Goal: Task Accomplishment & Management: Manage account settings

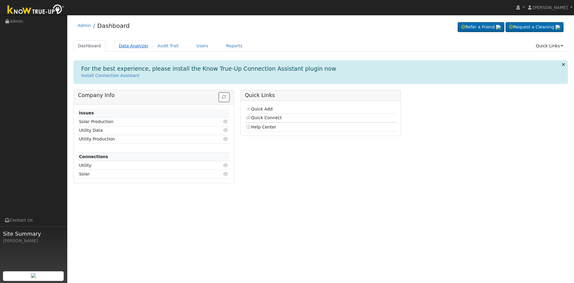
click at [128, 47] on link "Data Analyzer" at bounding box center [133, 45] width 39 height 11
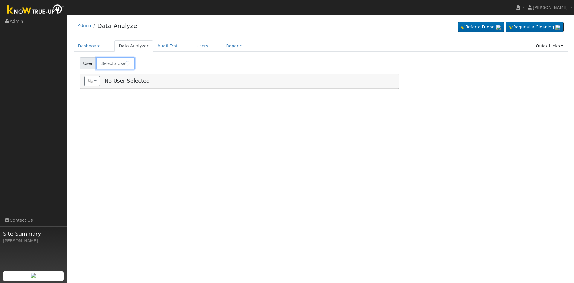
click at [109, 61] on input "text" at bounding box center [115, 63] width 39 height 12
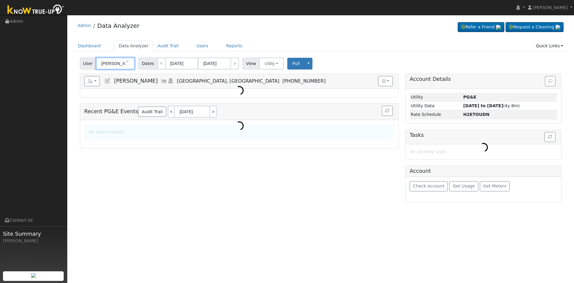
paste input "[PERSON_NAME] Investments [PERSON_NAME] Investments"
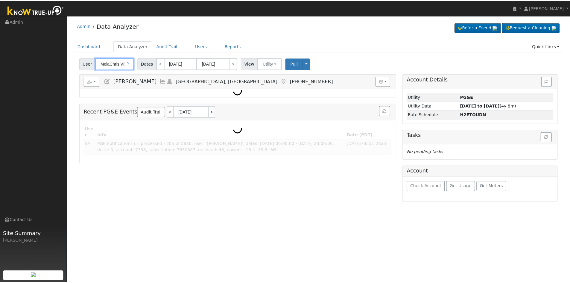
scroll to position [0, 71]
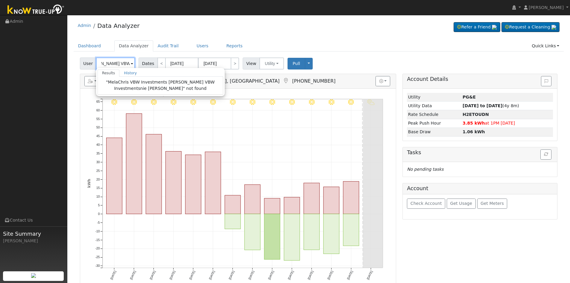
click at [114, 64] on input "MelaChris VBW Investments [PERSON_NAME] VBW Investmentsnie [PERSON_NAME]" at bounding box center [115, 63] width 39 height 12
paste input "[PERSON_NAME] Investments [PERSON_NAME] Investments"
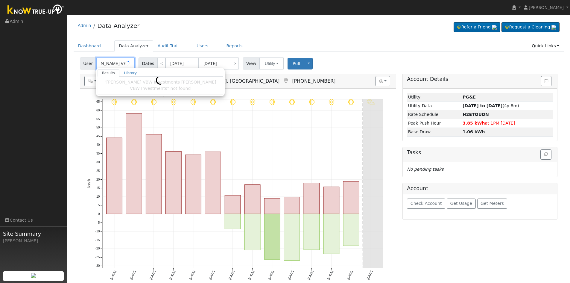
type input "Chris VBW Investments"
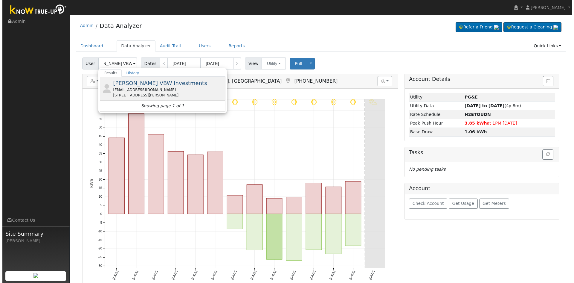
scroll to position [0, 0]
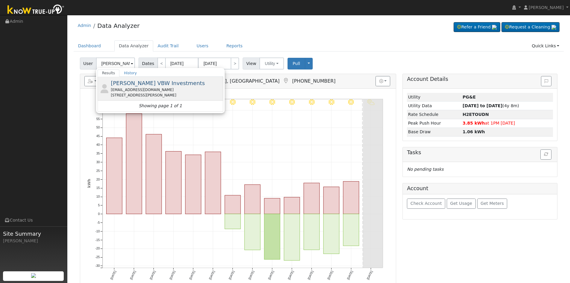
click at [126, 83] on span "Chris VBW Investments" at bounding box center [158, 83] width 94 height 6
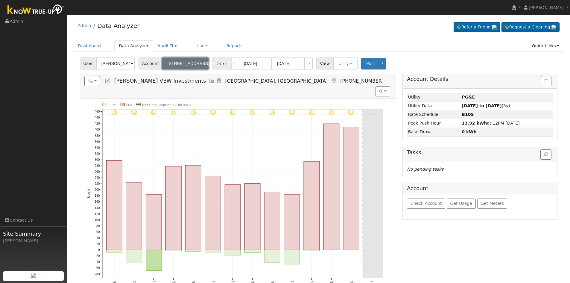
click at [188, 66] on button "1600 Draper St" at bounding box center [185, 63] width 46 height 12
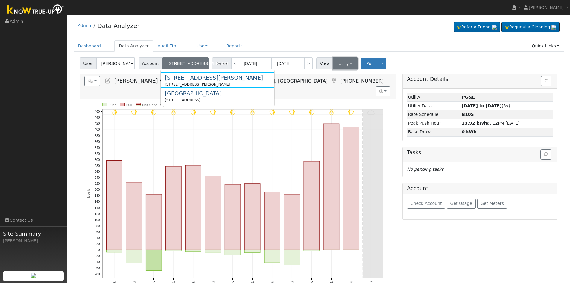
click at [333, 66] on button "Utility" at bounding box center [345, 63] width 25 height 12
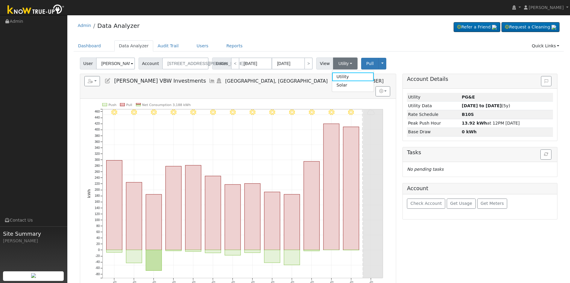
click at [284, 79] on h5 "Reports Scenario Health Check Energy Audit Account Timeline User Audit Trail In…" at bounding box center [237, 81] width 307 height 10
click at [110, 81] on icon at bounding box center [107, 80] width 7 height 5
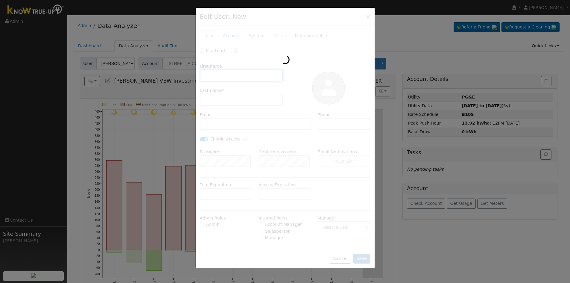
type input "Chris"
type input "VBW Investments"
type input "chrisvb@vanbeurden.com"
type input "559-634-7106"
checkbox input "true"
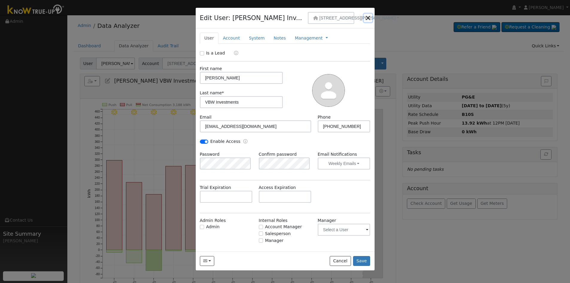
click at [367, 18] on button "button" at bounding box center [368, 18] width 8 height 8
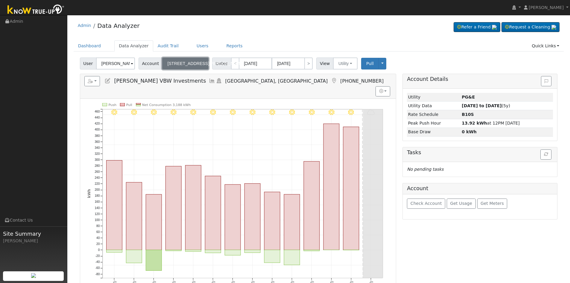
click at [194, 65] on button "1600 Draper St" at bounding box center [185, 63] width 46 height 12
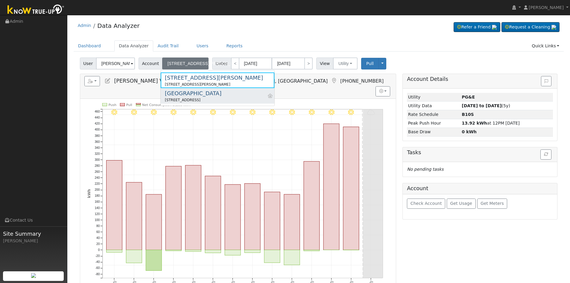
click at [189, 98] on div "39906 Kings River Drive, Kingsburg, CA 93631" at bounding box center [193, 99] width 57 height 5
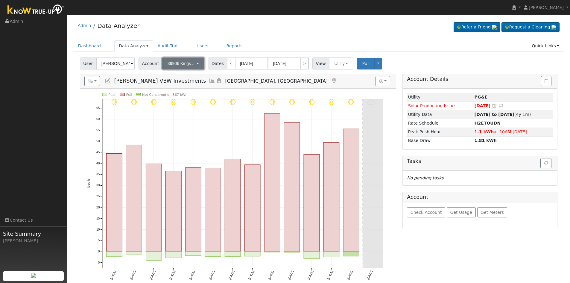
click at [193, 62] on button "39906 Kings ..." at bounding box center [183, 63] width 42 height 12
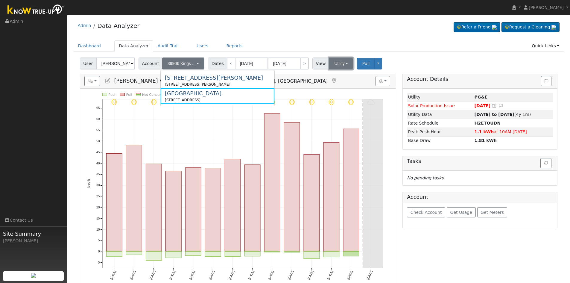
click at [334, 65] on button "Utility" at bounding box center [341, 63] width 25 height 12
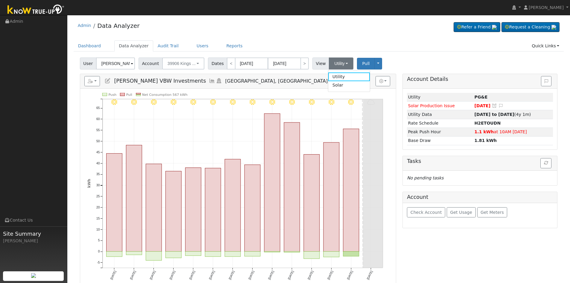
click at [109, 83] on link at bounding box center [107, 81] width 7 height 6
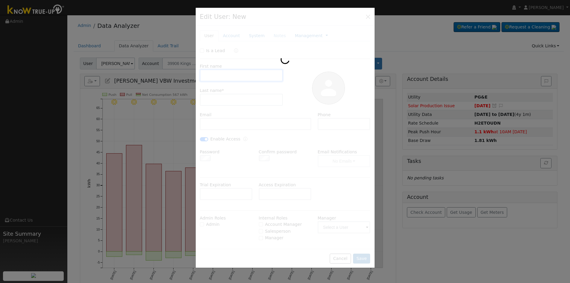
type input "Chris"
type input "VBW Investments"
type input "chrisvb@vanbeurden.com"
checkbox input "true"
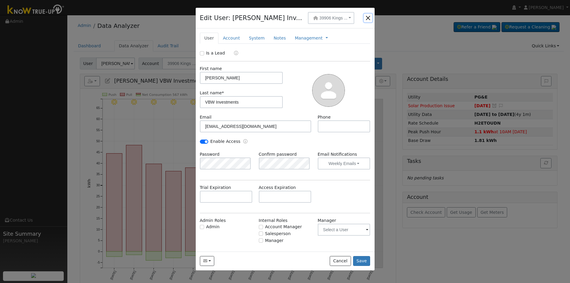
click at [368, 18] on button "button" at bounding box center [368, 18] width 8 height 8
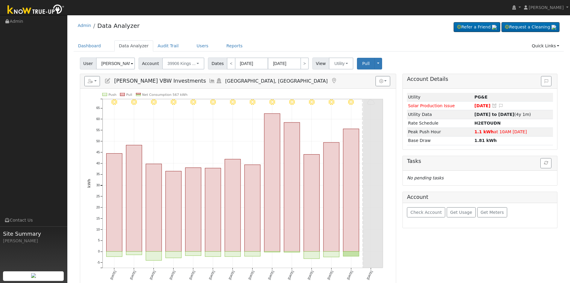
click at [108, 81] on icon at bounding box center [107, 80] width 7 height 5
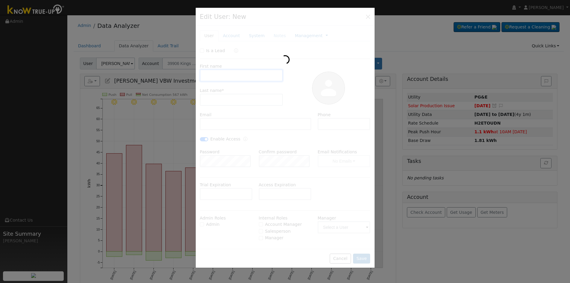
type input "Chris"
type input "VBW Investments"
type input "chrisvb@vanbeurden.com"
checkbox input "true"
type input "39906 Kings River Dr"
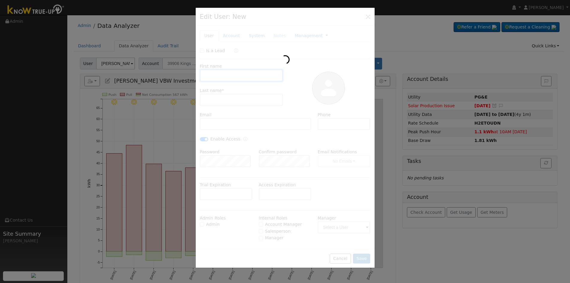
type input "39906 Kings River Drive"
type input "Kingsburg"
type input "CA"
type input "93631"
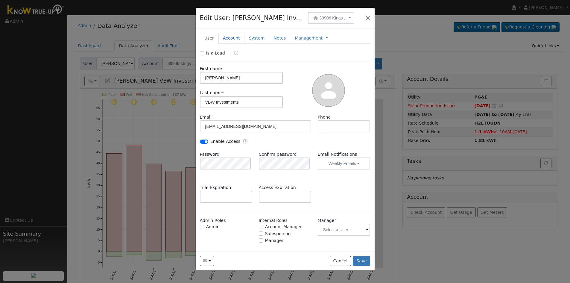
drag, startPoint x: 227, startPoint y: 37, endPoint x: 229, endPoint y: 39, distance: 3.4
click at [227, 37] on link "Account" at bounding box center [231, 38] width 26 height 11
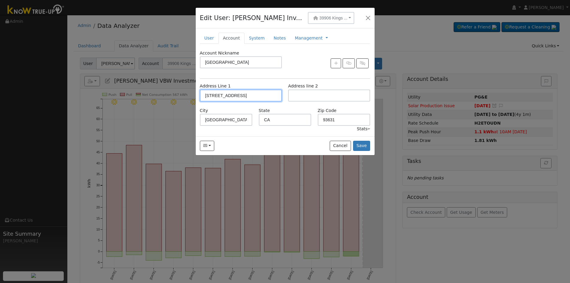
drag, startPoint x: 237, startPoint y: 96, endPoint x: 179, endPoint y: 95, distance: 57.1
click at [179, 95] on div "Edit User: Chris VBW Inv... 39906 Kings ... 1600 Draper St 1600 Draper Street, …" at bounding box center [285, 141] width 570 height 283
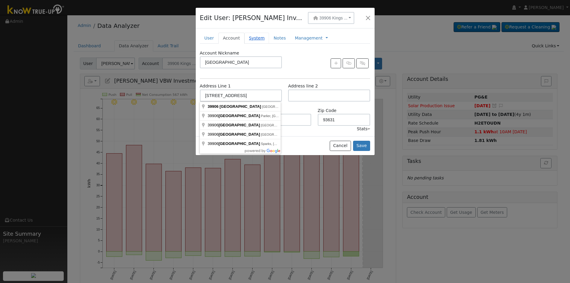
click at [248, 39] on link "System" at bounding box center [256, 38] width 25 height 11
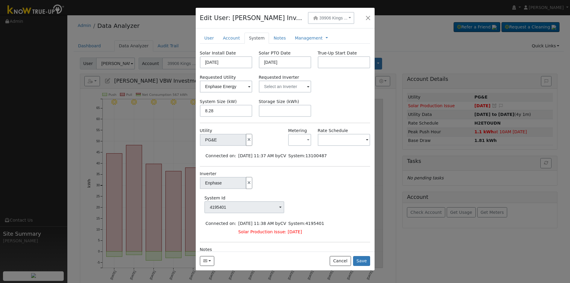
click at [70, 117] on div at bounding box center [285, 141] width 570 height 283
click at [554, 237] on div at bounding box center [285, 141] width 570 height 283
click at [368, 21] on button "button" at bounding box center [368, 18] width 8 height 8
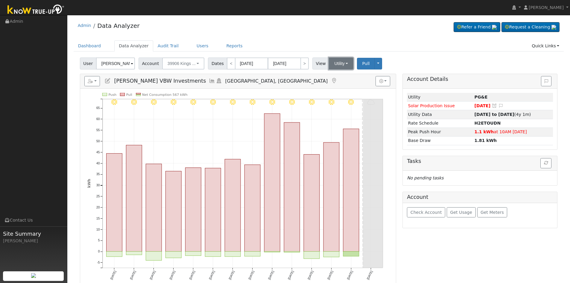
click at [333, 67] on button "Utility" at bounding box center [341, 63] width 25 height 12
click at [125, 66] on input "[PERSON_NAME] VBW Investments" at bounding box center [115, 63] width 39 height 12
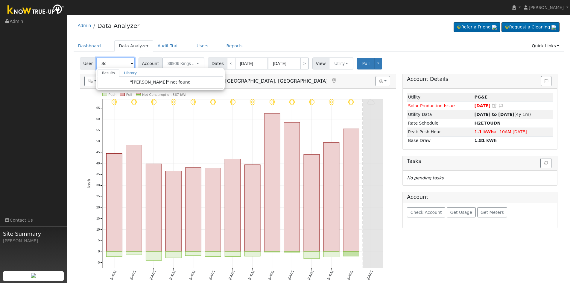
type input "S"
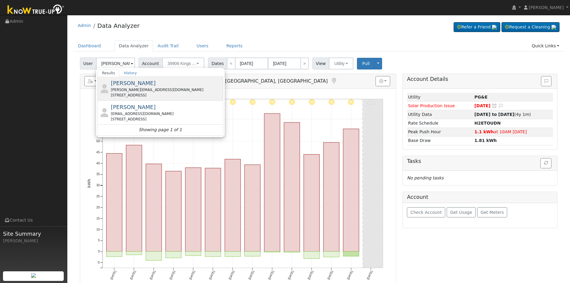
click at [143, 89] on div "jamesnsons@protonmail.com" at bounding box center [166, 89] width 111 height 5
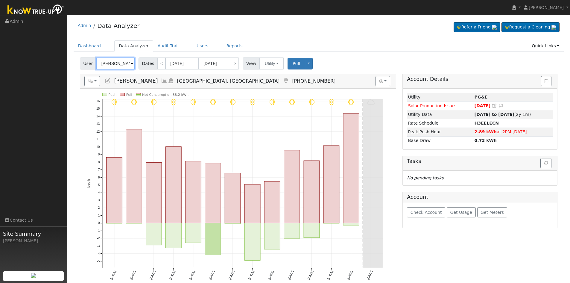
click at [124, 65] on input "[PERSON_NAME]" at bounding box center [115, 63] width 39 height 12
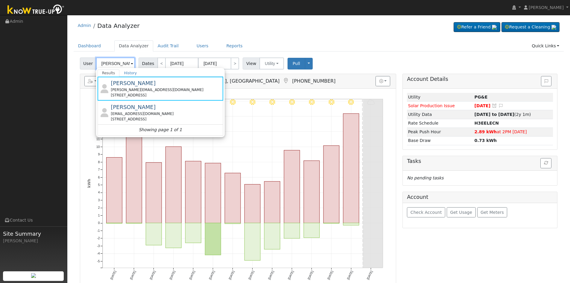
click at [124, 65] on input "[PERSON_NAME]" at bounding box center [115, 63] width 39 height 12
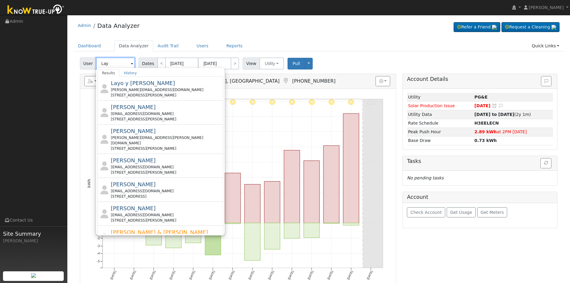
click at [98, 60] on input "Lay" at bounding box center [115, 63] width 39 height 12
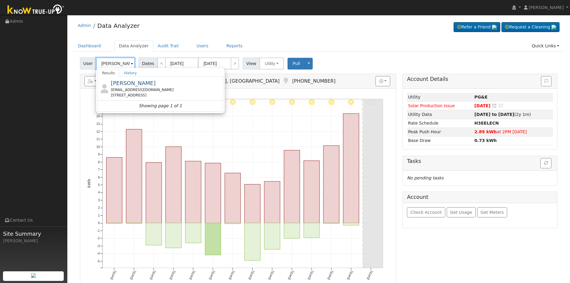
type input "[PERSON_NAME]"
click at [167, 89] on div "[EMAIL_ADDRESS][DOMAIN_NAME]" at bounding box center [166, 89] width 111 height 5
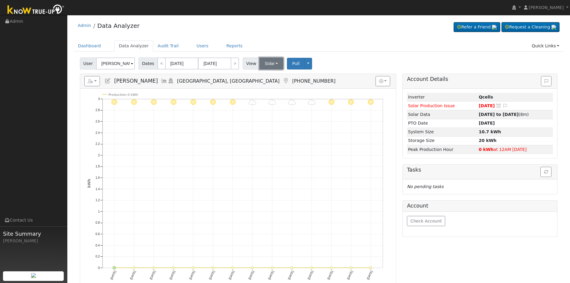
click at [267, 61] on button "Solar" at bounding box center [271, 63] width 24 height 12
click at [276, 76] on link "Utility" at bounding box center [279, 76] width 42 height 8
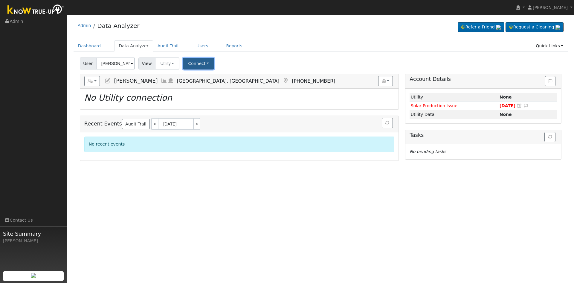
click at [199, 66] on button "Connect" at bounding box center [198, 64] width 31 height 12
click at [202, 73] on link "Select a Provider" at bounding box center [207, 76] width 47 height 8
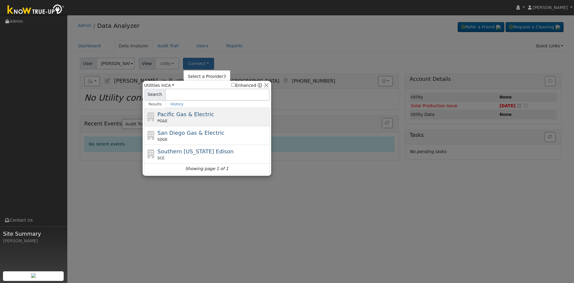
click at [211, 116] on div "Pacific Gas & Electric PG&E" at bounding box center [213, 116] width 111 height 13
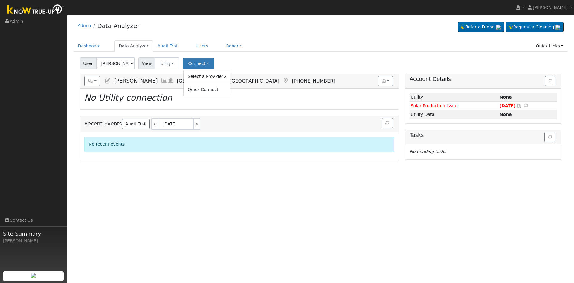
click at [253, 65] on div "User Tommy Lay Account Default Account Default Account 3420 East Poppy Street, …" at bounding box center [321, 62] width 484 height 14
click at [94, 81] on button "button" at bounding box center [92, 81] width 16 height 10
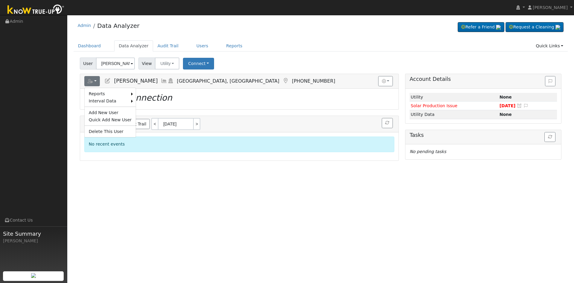
click at [105, 81] on icon at bounding box center [107, 80] width 7 height 5
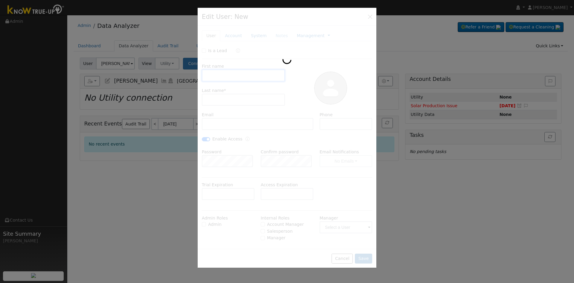
type input "[DATE]"
type input "[PERSON_NAME]"
type input "Lay"
type input "[EMAIL_ADDRESS][DOMAIN_NAME]"
type input "[PHONE_NUMBER]"
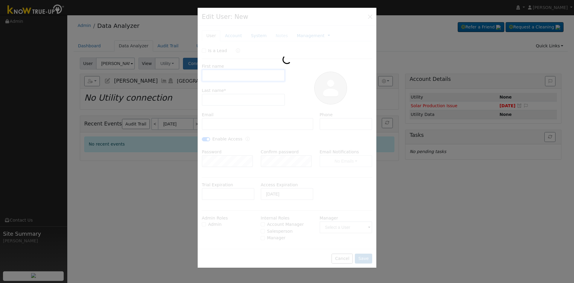
checkbox input "true"
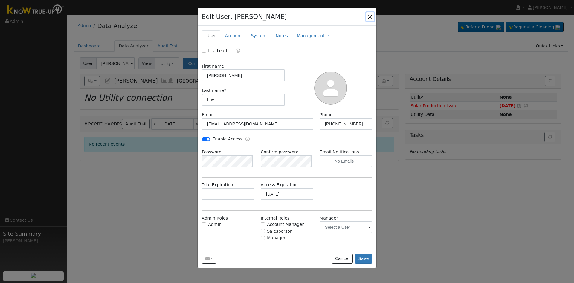
click at [369, 16] on button "button" at bounding box center [370, 16] width 8 height 8
checkbox input "false"
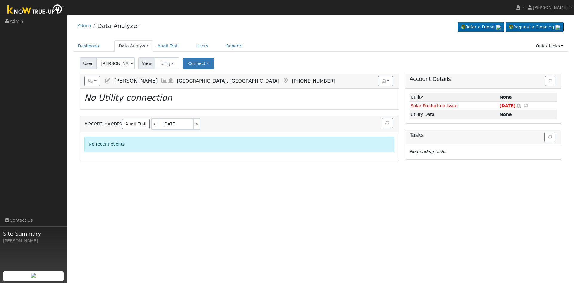
click at [107, 79] on icon at bounding box center [107, 80] width 7 height 5
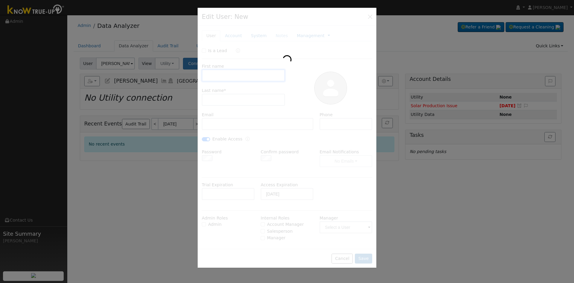
type input "[PERSON_NAME]"
type input "Lay"
type input "[EMAIL_ADDRESS][DOMAIN_NAME]"
type input "[PHONE_NUMBER]"
checkbox input "true"
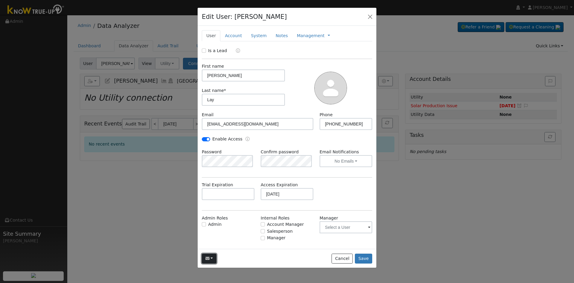
click at [214, 259] on button "button" at bounding box center [209, 258] width 15 height 10
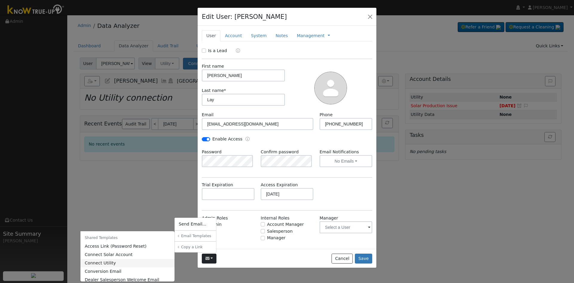
click at [123, 262] on link "Connect Utility" at bounding box center [127, 263] width 94 height 8
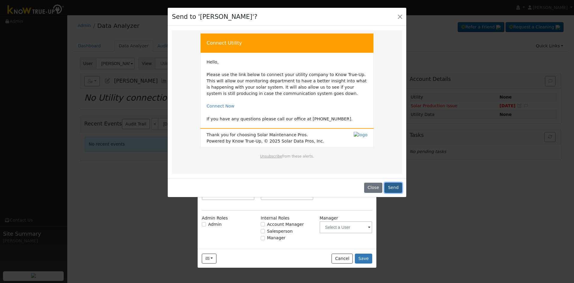
click at [397, 188] on button "Send" at bounding box center [394, 187] width 18 height 10
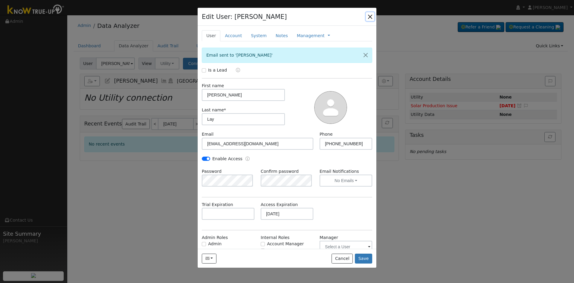
click at [370, 17] on button "button" at bounding box center [370, 16] width 8 height 8
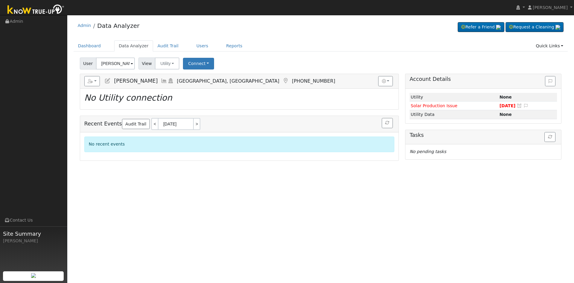
click at [109, 79] on icon at bounding box center [107, 80] width 7 height 5
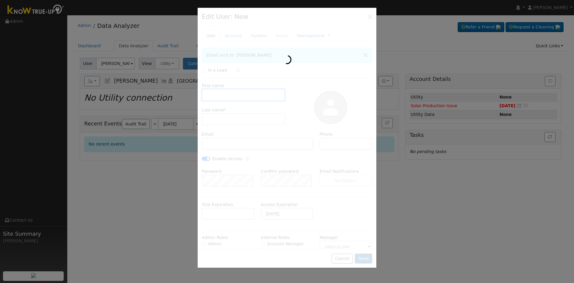
type input "[PERSON_NAME]"
type input "Lay"
type input "[EMAIL_ADDRESS][DOMAIN_NAME]"
type input "[PHONE_NUMBER]"
checkbox input "true"
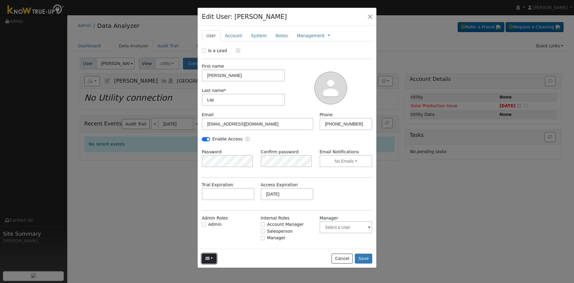
click at [215, 256] on button "button" at bounding box center [209, 258] width 15 height 10
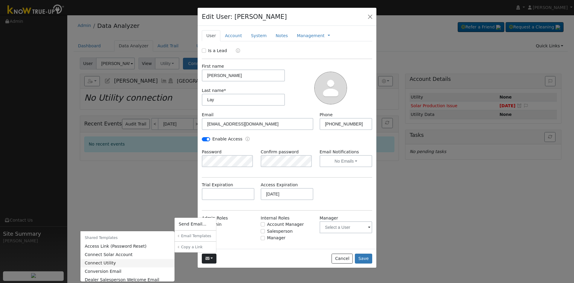
click at [143, 261] on link "Connect Utility" at bounding box center [127, 263] width 94 height 8
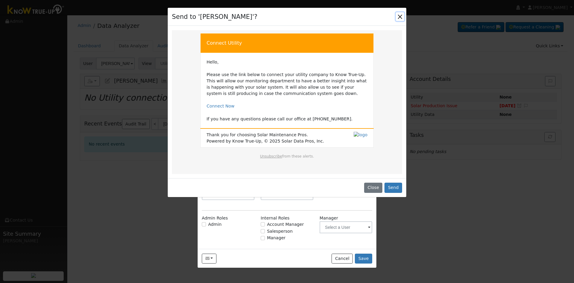
click at [399, 17] on button "Close" at bounding box center [400, 16] width 8 height 8
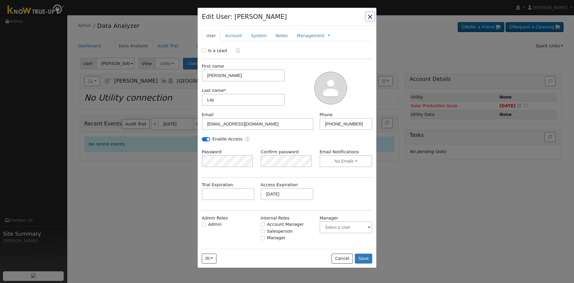
click at [371, 16] on button "button" at bounding box center [370, 16] width 8 height 8
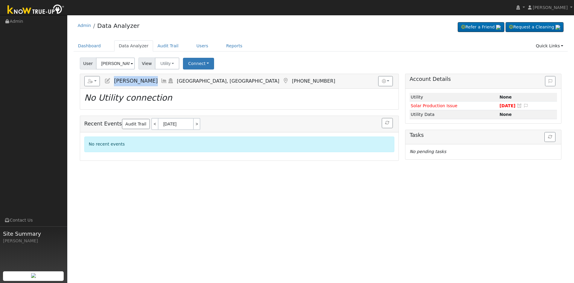
drag, startPoint x: 114, startPoint y: 81, endPoint x: 142, endPoint y: 81, distance: 28.1
click at [142, 81] on h5 "Reports Scenario Health Check Energy Audit Account Timeline User Audit Trail In…" at bounding box center [239, 81] width 310 height 10
copy span "[PERSON_NAME]"
click at [222, 48] on link "Reports" at bounding box center [234, 45] width 25 height 11
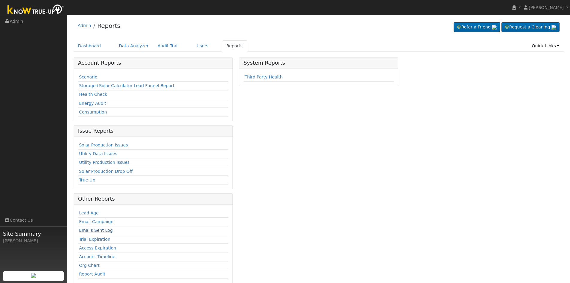
click at [89, 231] on link "Emails Sent Log" at bounding box center [96, 230] width 34 height 5
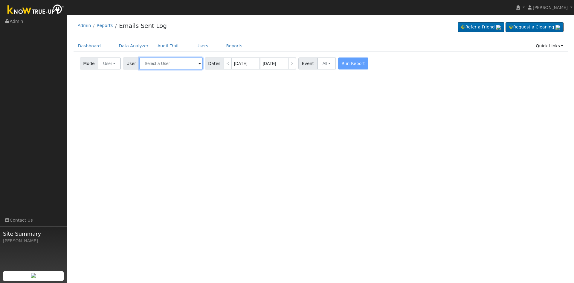
click at [165, 62] on input "text" at bounding box center [170, 63] width 63 height 12
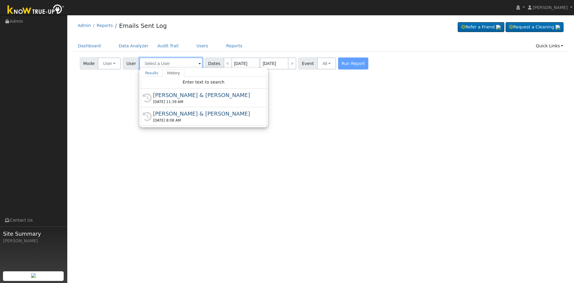
paste input "[PERSON_NAME]"
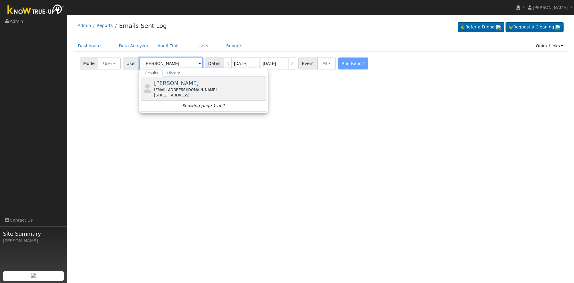
type input "[PERSON_NAME]"
click at [170, 94] on div "[STREET_ADDRESS]" at bounding box center [209, 94] width 111 height 5
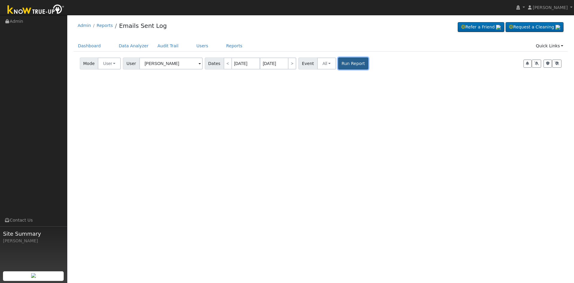
click at [342, 63] on button "Run Report" at bounding box center [353, 63] width 30 height 12
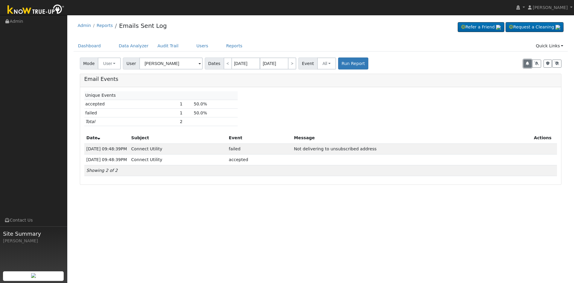
click at [528, 61] on button "button" at bounding box center [528, 64] width 8 height 8
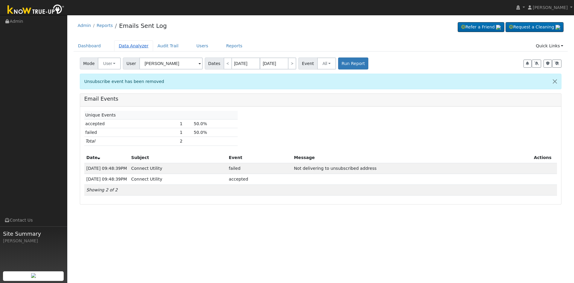
click at [134, 48] on link "Data Analyzer" at bounding box center [133, 45] width 39 height 11
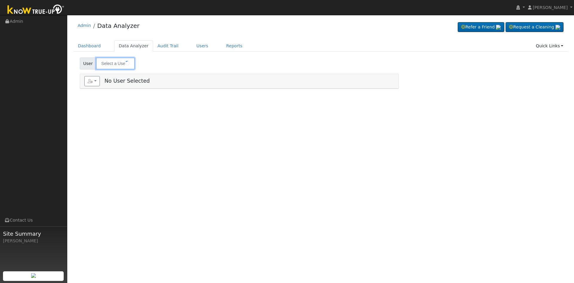
type input "[PERSON_NAME]"
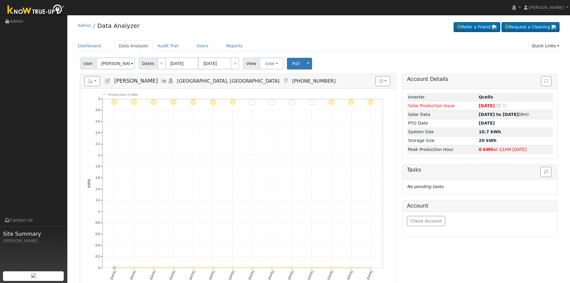
click at [109, 80] on icon at bounding box center [107, 80] width 7 height 5
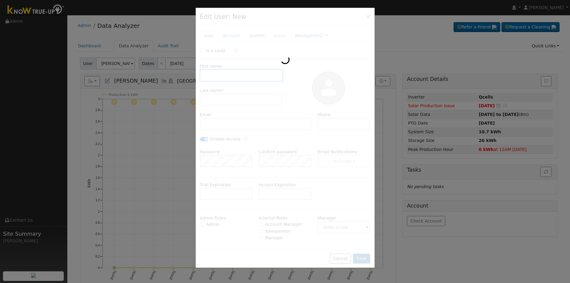
type input "[DATE]"
type input "[PERSON_NAME]"
type input "Lay"
type input "[EMAIL_ADDRESS][DOMAIN_NAME]"
type input "[PHONE_NUMBER]"
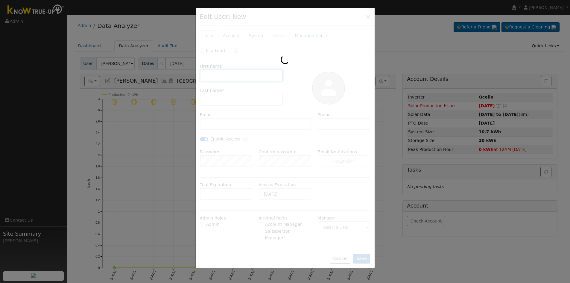
checkbox input "true"
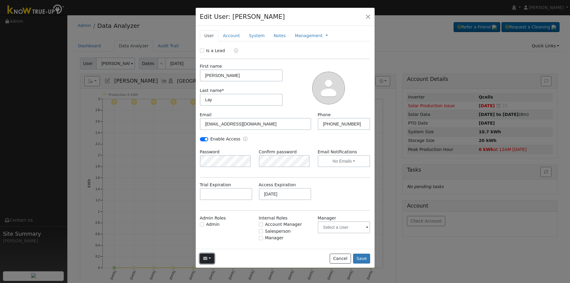
click at [205, 259] on icon "button" at bounding box center [205, 258] width 4 height 4
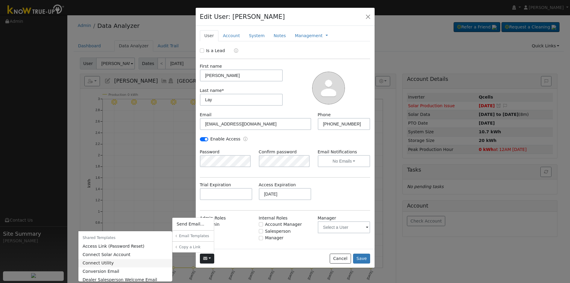
click at [98, 263] on link "Connect Utility" at bounding box center [125, 263] width 94 height 8
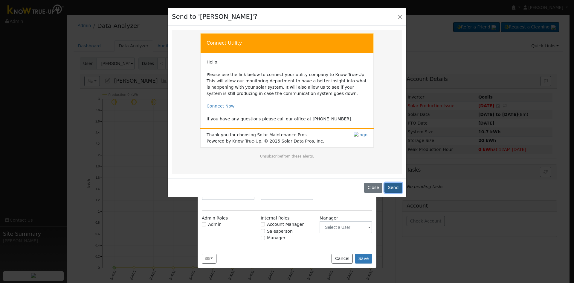
click at [395, 187] on button "Send" at bounding box center [394, 187] width 18 height 10
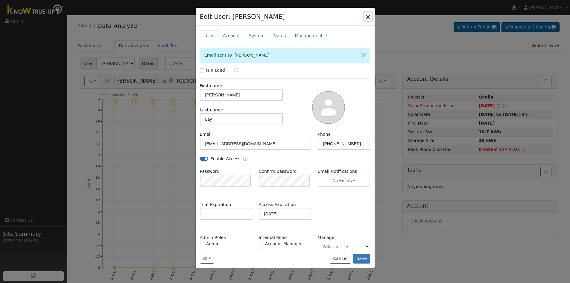
click at [367, 16] on button "button" at bounding box center [368, 16] width 8 height 8
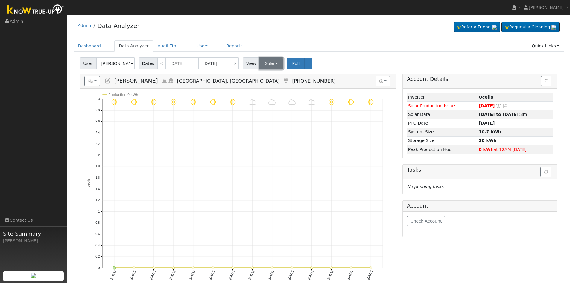
click at [266, 64] on button "Solar" at bounding box center [271, 63] width 24 height 12
click at [272, 77] on link "Utility" at bounding box center [279, 76] width 42 height 8
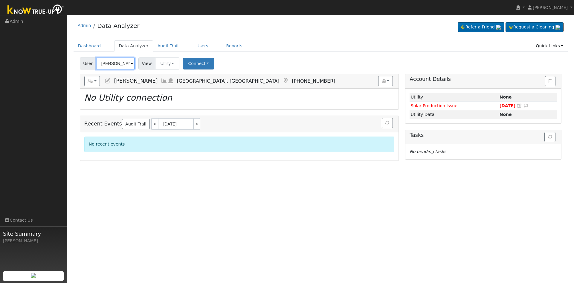
click at [122, 66] on input "[PERSON_NAME]" at bounding box center [115, 63] width 39 height 12
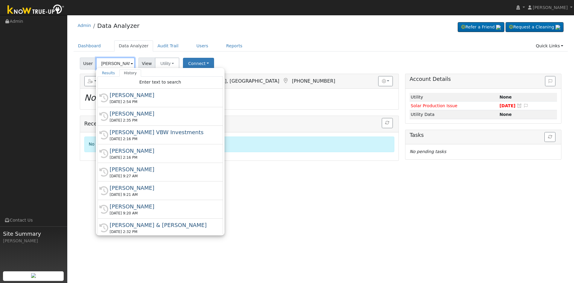
paste input "[PERSON_NAME] Mendocino"
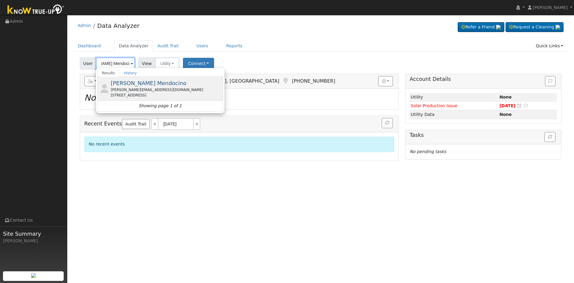
type input "[PERSON_NAME] Mendocino"
click at [135, 89] on div "[PERSON_NAME][EMAIL_ADDRESS][DOMAIN_NAME]" at bounding box center [166, 89] width 111 height 5
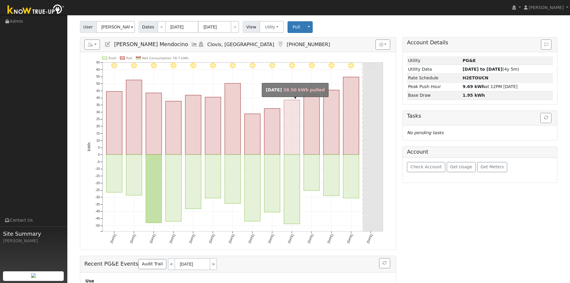
scroll to position [0, 0]
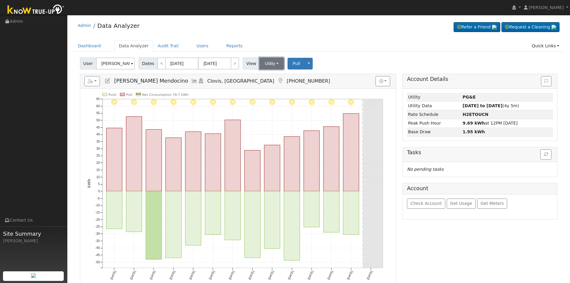
click at [272, 63] on button "Utility" at bounding box center [271, 63] width 25 height 12
click at [354, 73] on div "User [PERSON_NAME] Mendocino Account - Default Ac... - Default Account - [STREE…" at bounding box center [319, 203] width 490 height 296
click at [108, 81] on icon at bounding box center [107, 80] width 7 height 5
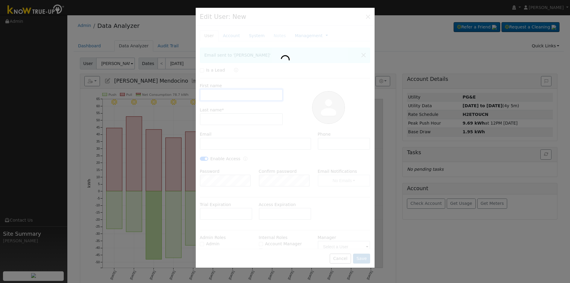
type input "[PERSON_NAME]"
type input "[PERSON_NAME] Mendocino"
type input "[PERSON_NAME][EMAIL_ADDRESS][DOMAIN_NAME]"
type input "[PHONE_NUMBER]"
checkbox input "true"
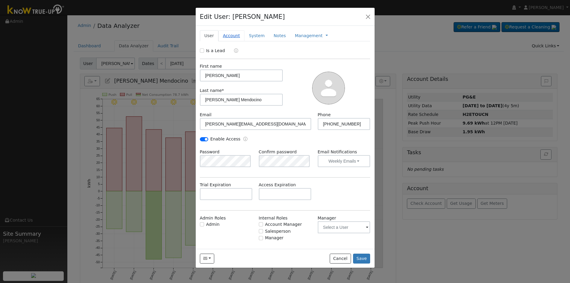
click at [229, 34] on link "Account" at bounding box center [231, 35] width 26 height 11
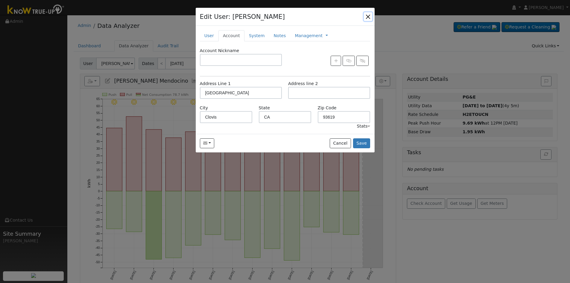
click at [366, 18] on button "button" at bounding box center [368, 16] width 8 height 8
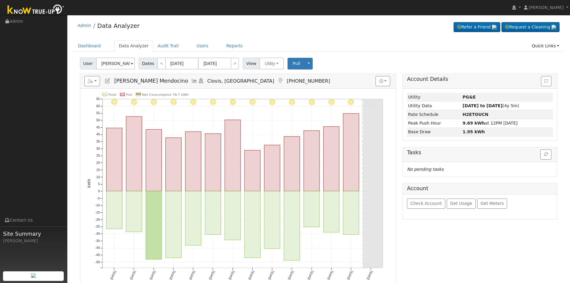
click at [131, 65] on span at bounding box center [132, 63] width 2 height 7
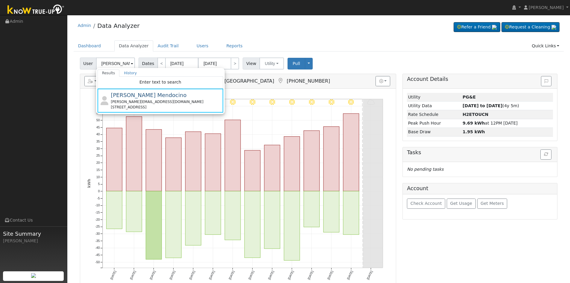
click at [76, 122] on div "User [PERSON_NAME] Mendocino Results History Enter text to search [PERSON_NAME]…" at bounding box center [319, 203] width 490 height 296
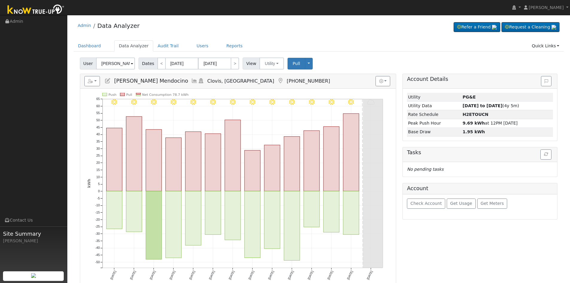
click at [108, 80] on icon at bounding box center [107, 80] width 7 height 5
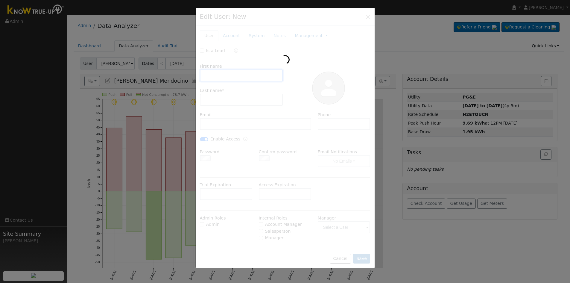
type input "[PERSON_NAME]"
type input "[PERSON_NAME] Mendocino"
type input "[PERSON_NAME][EMAIL_ADDRESS][DOMAIN_NAME]"
type input "[PHONE_NUMBER]"
checkbox input "true"
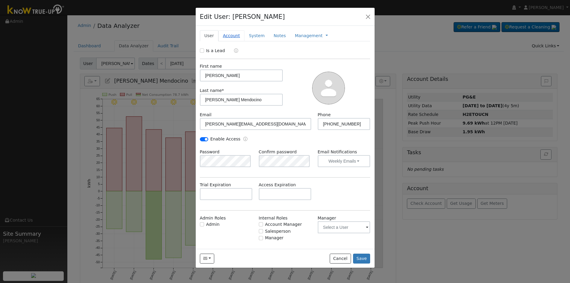
click at [226, 38] on link "Account" at bounding box center [231, 35] width 26 height 11
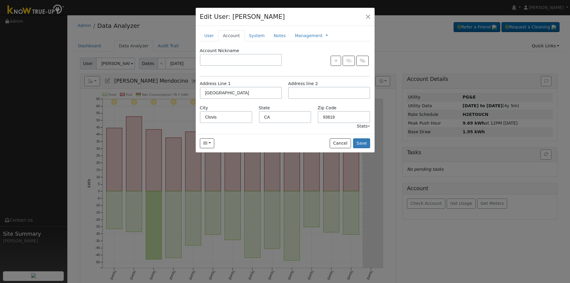
click at [80, 122] on div at bounding box center [285, 141] width 570 height 283
click at [369, 16] on button "button" at bounding box center [368, 16] width 8 height 8
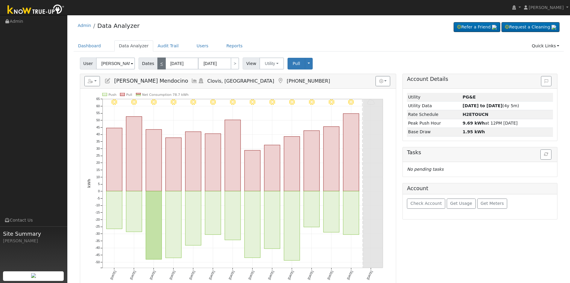
click at [158, 61] on link "<" at bounding box center [161, 63] width 8 height 12
type input "[DATE]"
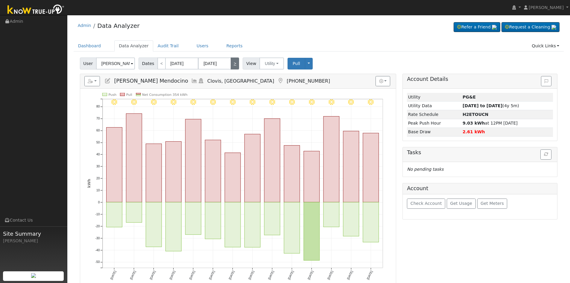
click at [234, 63] on link ">" at bounding box center [235, 63] width 8 height 12
type input "[DATE]"
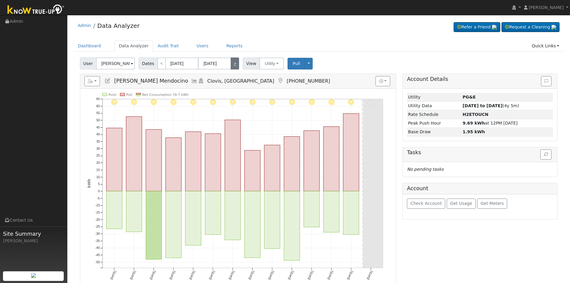
click at [234, 63] on link ">" at bounding box center [235, 63] width 8 height 12
type input "[DATE]"
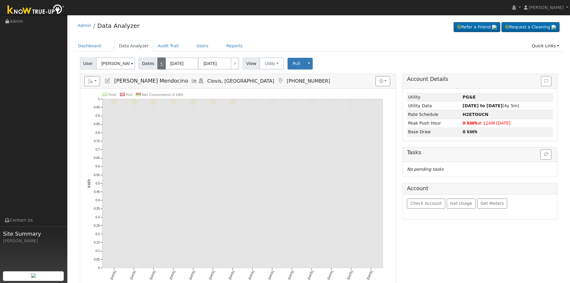
click at [159, 68] on link "<" at bounding box center [161, 63] width 8 height 12
type input "[DATE]"
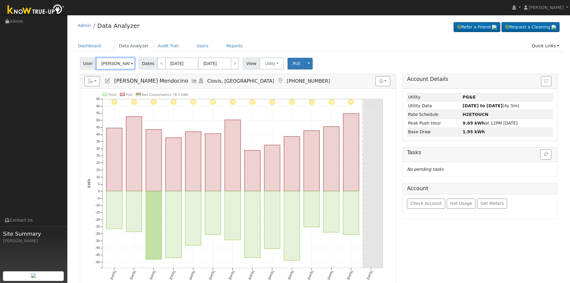
click at [114, 61] on input "[PERSON_NAME] Mendocino" at bounding box center [115, 63] width 39 height 12
paste input "[PERSON_NAME]"
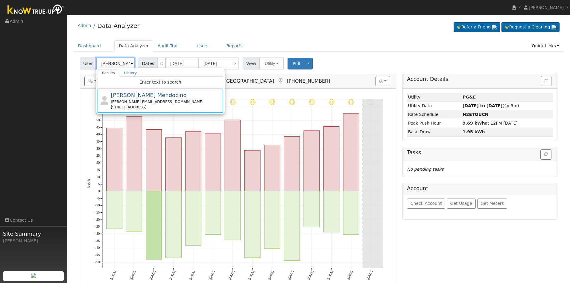
click at [123, 62] on input "[PERSON_NAME]" at bounding box center [115, 63] width 39 height 12
drag, startPoint x: 123, startPoint y: 64, endPoint x: 112, endPoint y: 63, distance: 11.1
click at [112, 63] on input "[PERSON_NAME]" at bounding box center [115, 63] width 39 height 12
type input "[PERSON_NAME]"
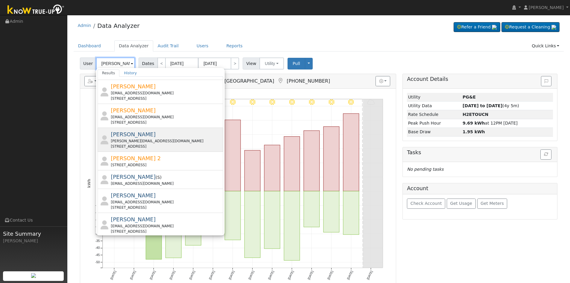
scroll to position [200, 0]
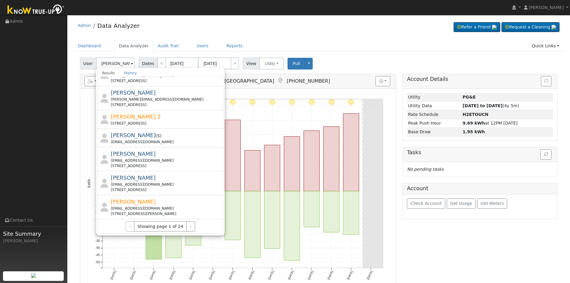
click at [191, 225] on div "‹ Showing page 1 of 24 ›" at bounding box center [160, 226] width 117 height 10
click at [188, 226] on button "›" at bounding box center [190, 226] width 9 height 10
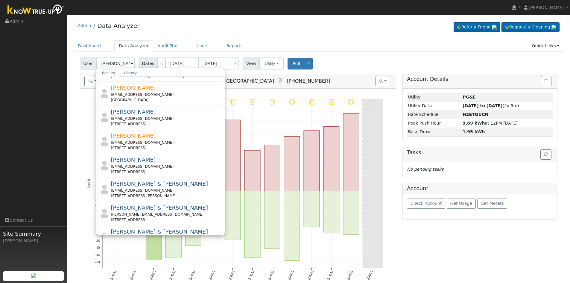
scroll to position [0, 0]
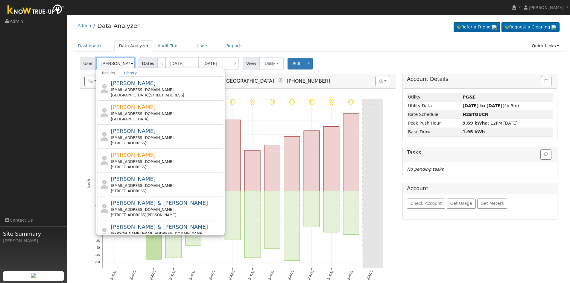
click at [119, 63] on input "[PERSON_NAME]" at bounding box center [115, 63] width 39 height 12
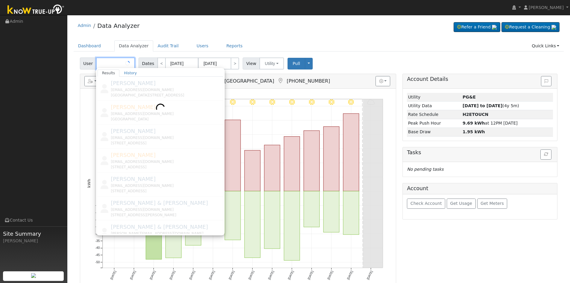
paste input "[PERSON_NAME]"
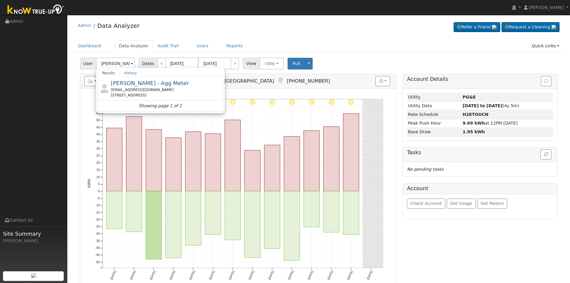
click at [141, 91] on div "[EMAIL_ADDRESS][DOMAIN_NAME]" at bounding box center [166, 89] width 111 height 5
type input "[PERSON_NAME] - Agg Meter"
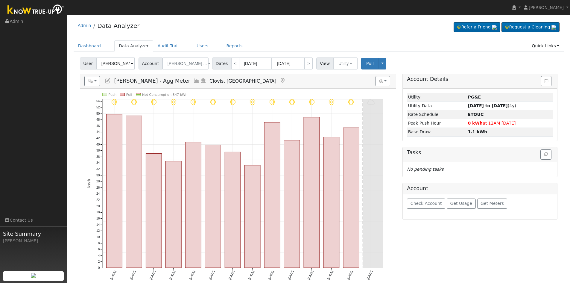
click at [107, 82] on icon at bounding box center [107, 80] width 7 height 5
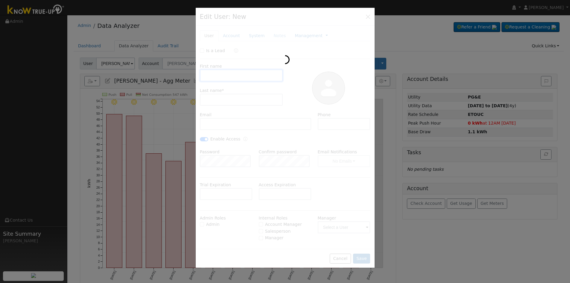
type input "[PERSON_NAME]"
type input "[PERSON_NAME] - Agg Meter"
type input "[EMAIL_ADDRESS][DOMAIN_NAME]"
checkbox input "true"
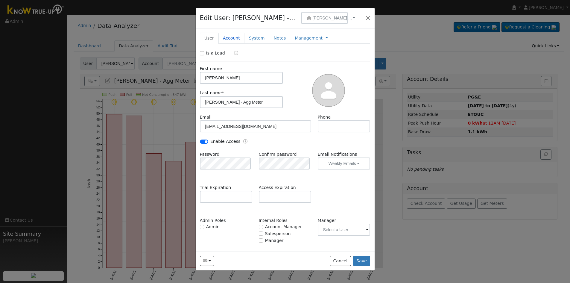
click at [226, 41] on link "Account" at bounding box center [231, 38] width 26 height 11
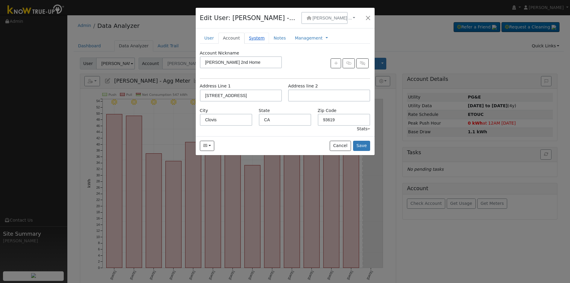
click at [252, 41] on link "System" at bounding box center [256, 38] width 25 height 11
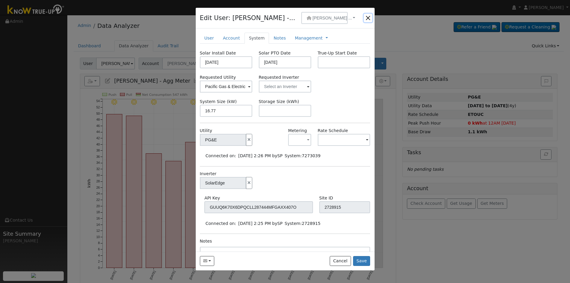
click at [368, 16] on button "button" at bounding box center [368, 18] width 8 height 8
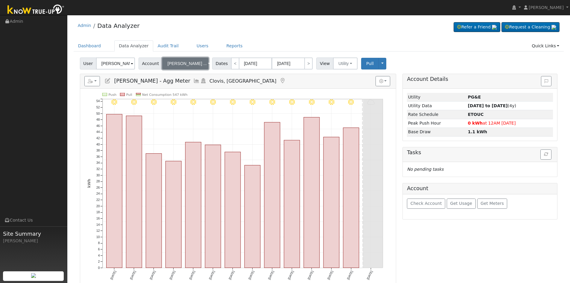
click at [194, 60] on button "[PERSON_NAME] ..." at bounding box center [185, 63] width 46 height 12
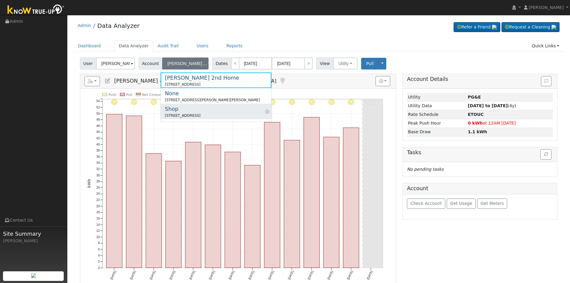
click at [176, 114] on div "[STREET_ADDRESS]" at bounding box center [183, 115] width 36 height 5
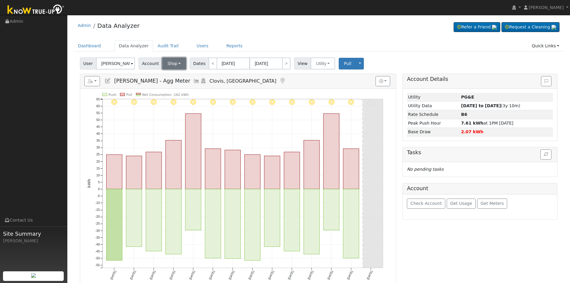
click at [173, 61] on span "Shop" at bounding box center [172, 63] width 10 height 5
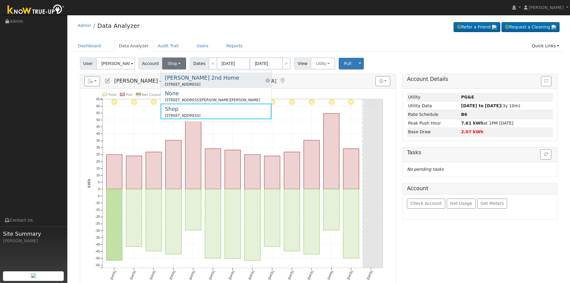
click at [193, 80] on div "[PERSON_NAME] 2nd Home" at bounding box center [202, 78] width 74 height 8
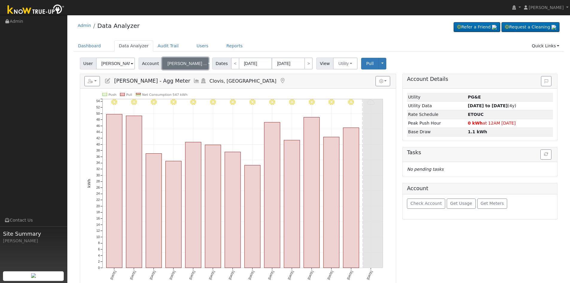
click at [185, 65] on span "[PERSON_NAME] ..." at bounding box center [186, 63] width 39 height 5
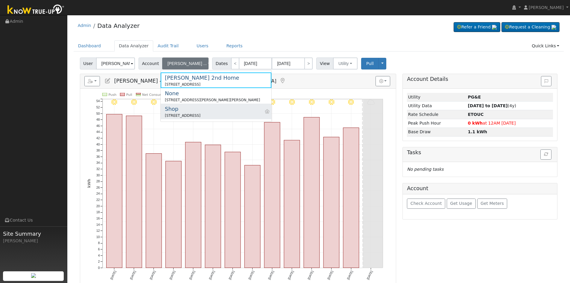
click at [198, 111] on div "Shop" at bounding box center [183, 109] width 36 height 8
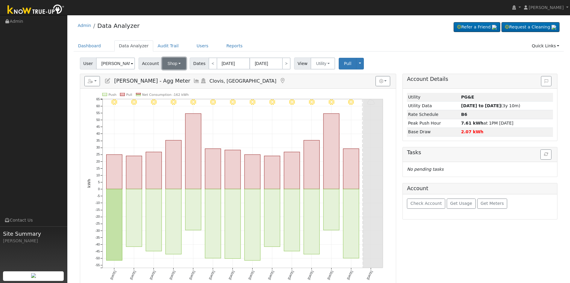
click at [176, 63] on button "Shop" at bounding box center [174, 63] width 24 height 12
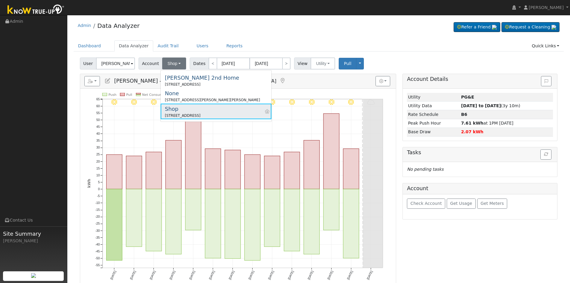
click at [186, 113] on div "[STREET_ADDRESS]" at bounding box center [183, 115] width 36 height 5
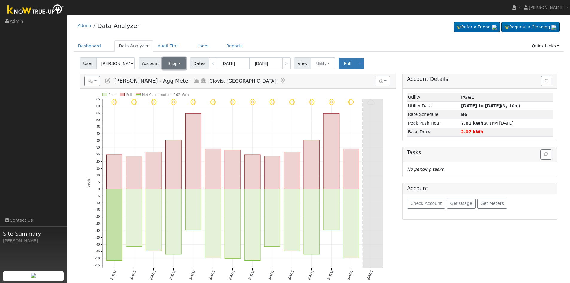
click at [168, 63] on span "Shop" at bounding box center [172, 63] width 10 height 5
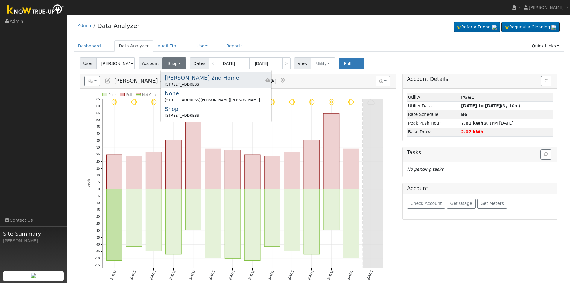
click at [180, 84] on div "[STREET_ADDRESS]" at bounding box center [202, 84] width 74 height 5
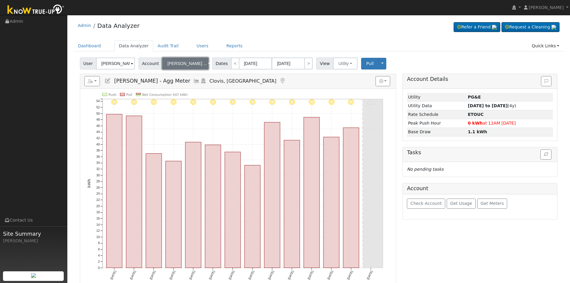
click at [185, 65] on span "[PERSON_NAME] ..." at bounding box center [186, 63] width 39 height 5
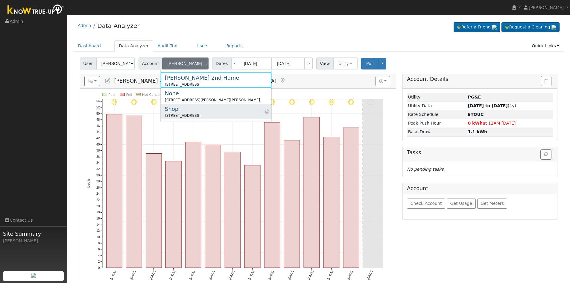
click at [189, 116] on div "[STREET_ADDRESS]" at bounding box center [183, 115] width 36 height 5
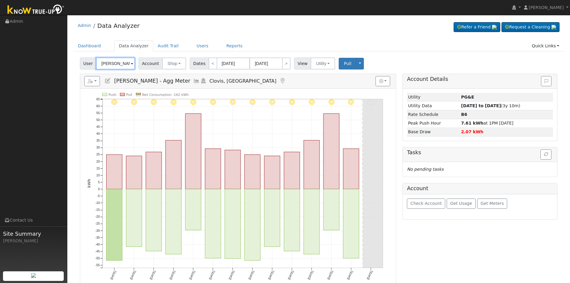
click at [108, 58] on input "[PERSON_NAME] - Agg Meter" at bounding box center [115, 63] width 39 height 12
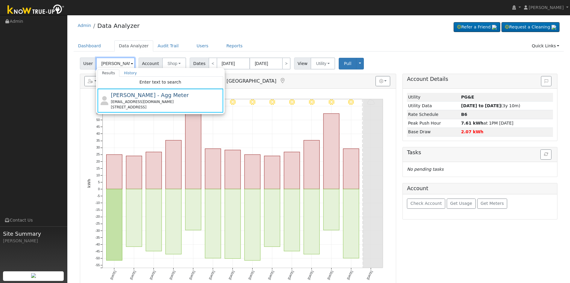
paste input "[PERSON_NAME]"
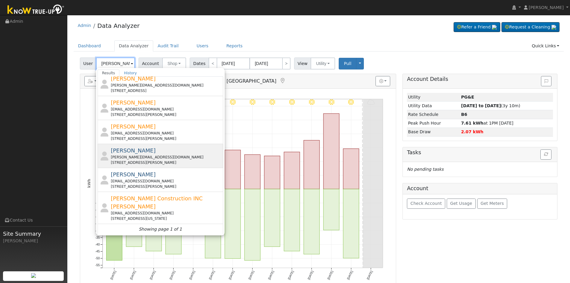
scroll to position [5, 0]
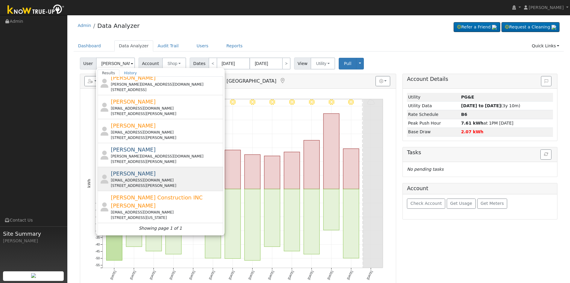
click at [163, 173] on div "[PERSON_NAME] [EMAIL_ADDRESS][DOMAIN_NAME] [STREET_ADDRESS][PERSON_NAME]" at bounding box center [166, 178] width 111 height 19
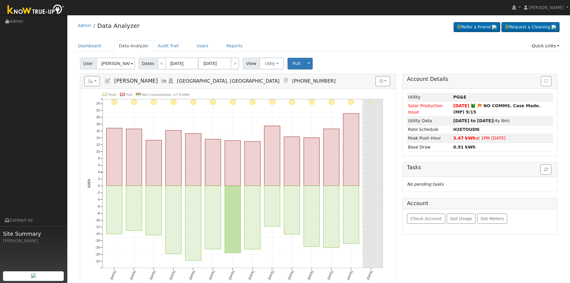
click at [108, 56] on div "User [PERSON_NAME] Account Default Account Default Account [STREET_ADDRESS][PER…" at bounding box center [319, 62] width 480 height 14
click at [110, 63] on input "[PERSON_NAME]" at bounding box center [115, 63] width 39 height 12
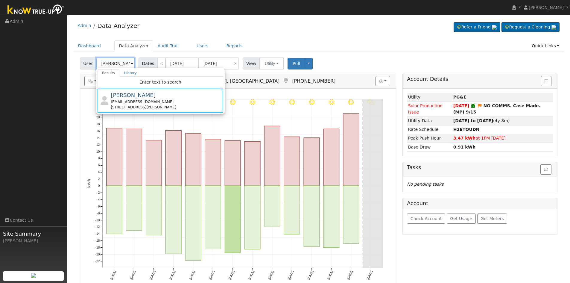
click at [130, 67] on input "[PERSON_NAME]" at bounding box center [115, 63] width 39 height 12
click at [123, 64] on input "[PERSON_NAME]" at bounding box center [115, 63] width 39 height 12
paste input "[PERSON_NAME]"
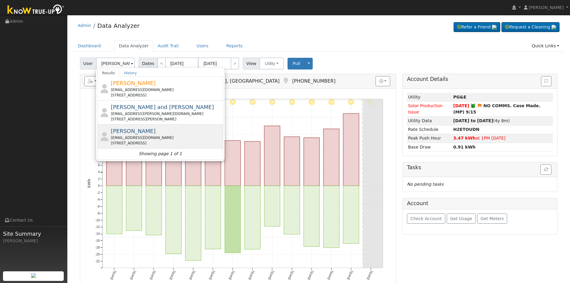
click at [138, 132] on span "[PERSON_NAME]" at bounding box center [133, 131] width 45 height 6
type input "[PERSON_NAME]"
